Goal: Task Accomplishment & Management: Manage account settings

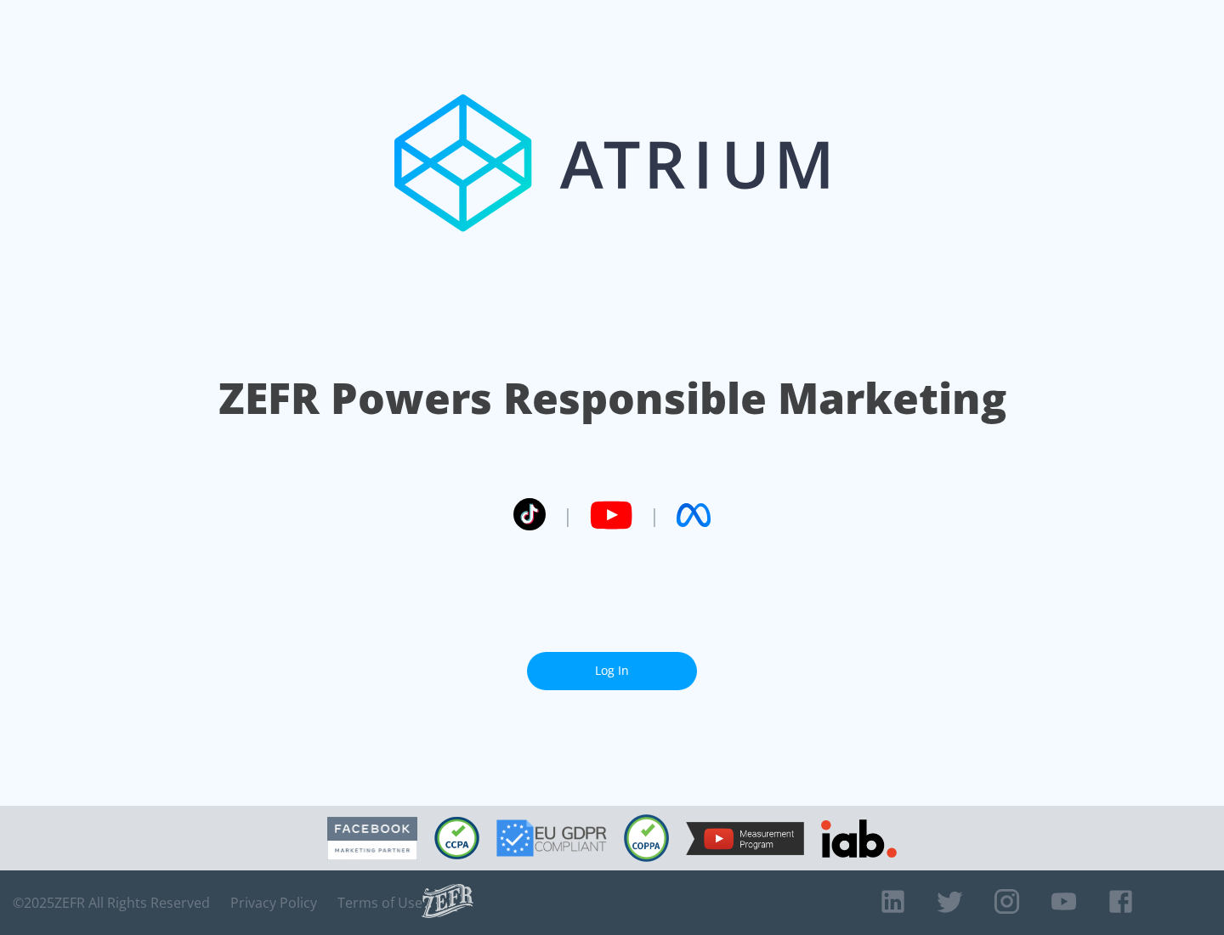
click at [612, 671] on link "Log In" at bounding box center [612, 671] width 170 height 38
